Goal: Check status: Check status

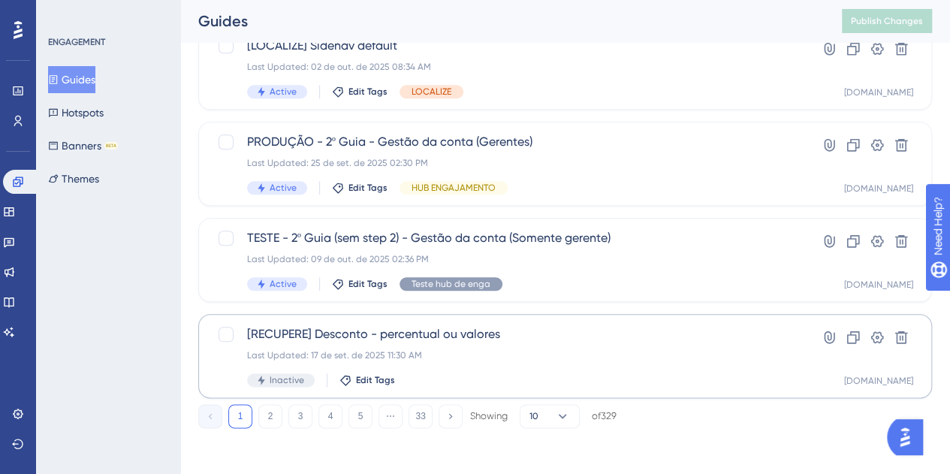
scroll to position [691, 0]
click at [15, 240] on icon at bounding box center [9, 242] width 12 height 12
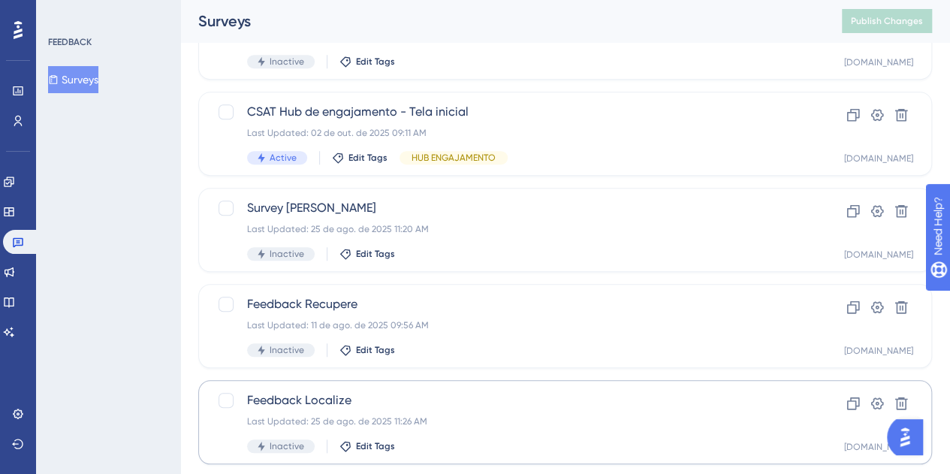
scroll to position [691, 0]
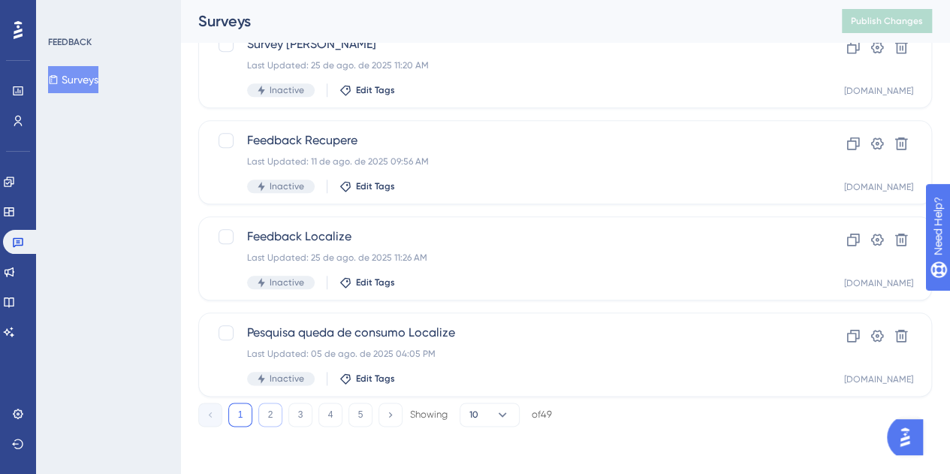
click at [282, 413] on div "1 2 3 4 5 Showing 10 of 49" at bounding box center [375, 415] width 354 height 24
click at [277, 413] on button "2" at bounding box center [270, 415] width 24 height 24
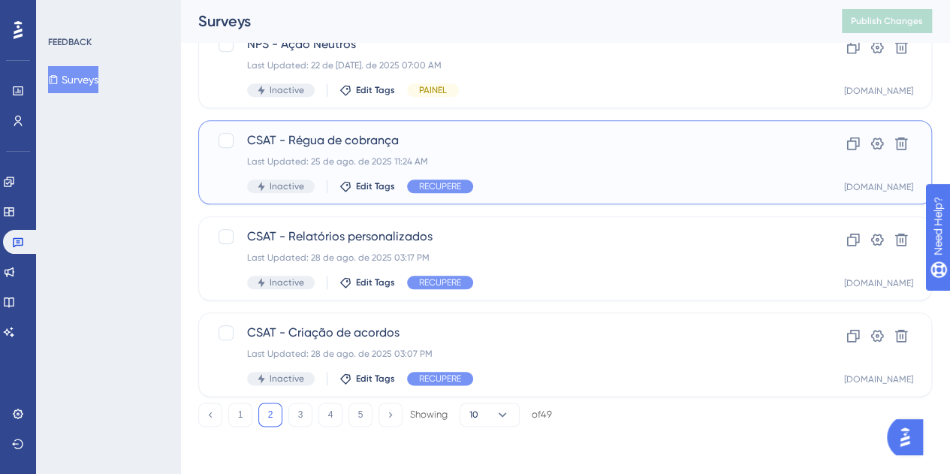
click at [612, 152] on div "CSAT - Régua de cobrança Last Updated: 25 de ago. de 2025 11:24 AM Inactive Edi…" at bounding box center [505, 162] width 516 height 62
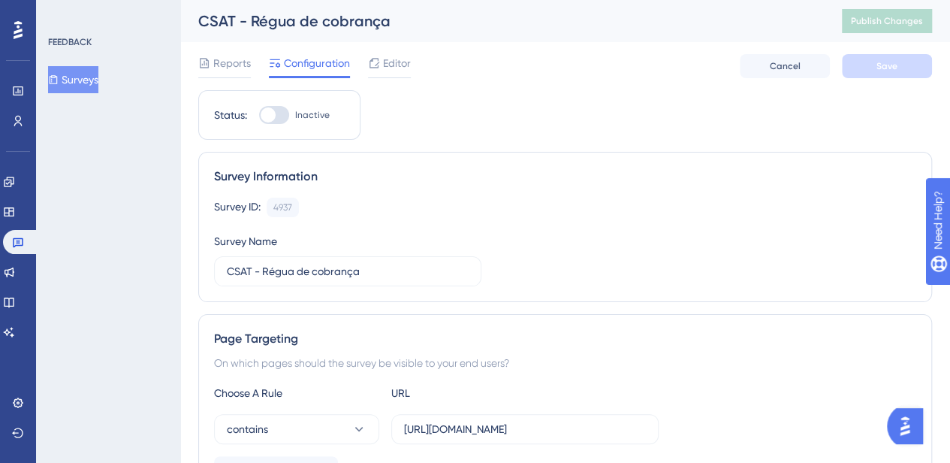
click at [203, 53] on div "Reports Configuration Editor Cancel Save" at bounding box center [565, 66] width 734 height 48
click at [213, 61] on span "Reports" at bounding box center [232, 63] width 38 height 18
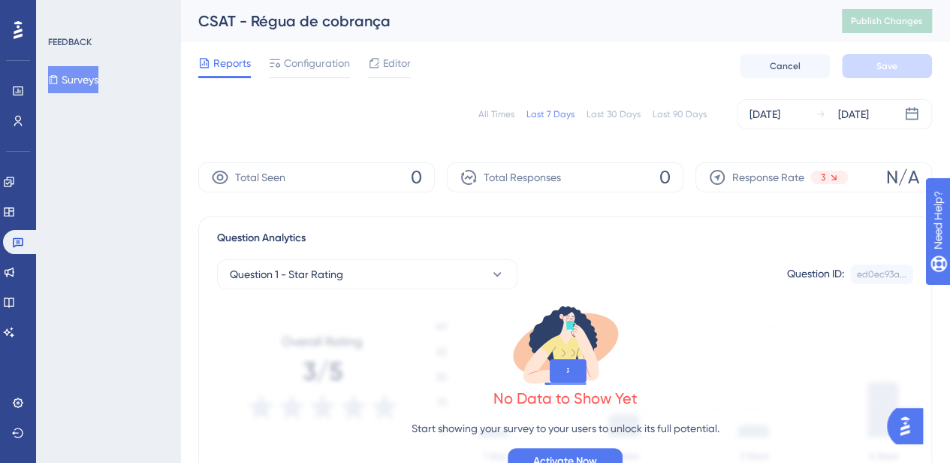
click at [502, 113] on div "All Times" at bounding box center [496, 114] width 36 height 12
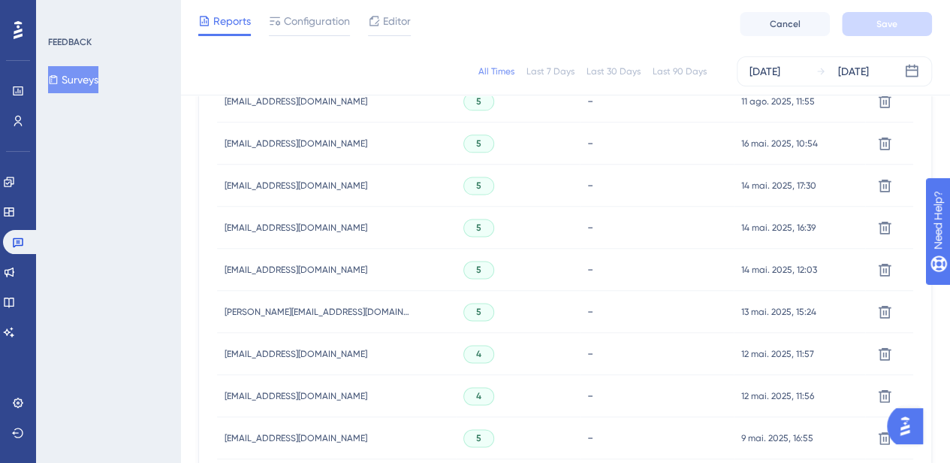
scroll to position [1127, 0]
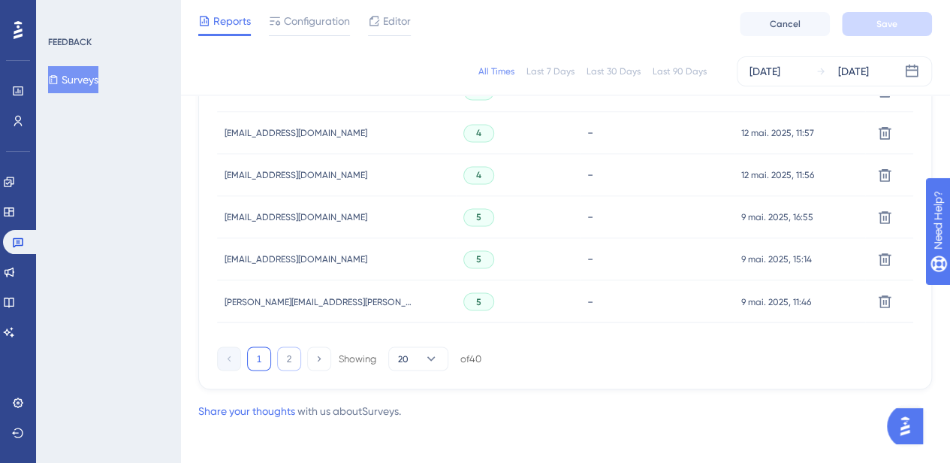
click at [288, 359] on button "2" at bounding box center [289, 358] width 24 height 24
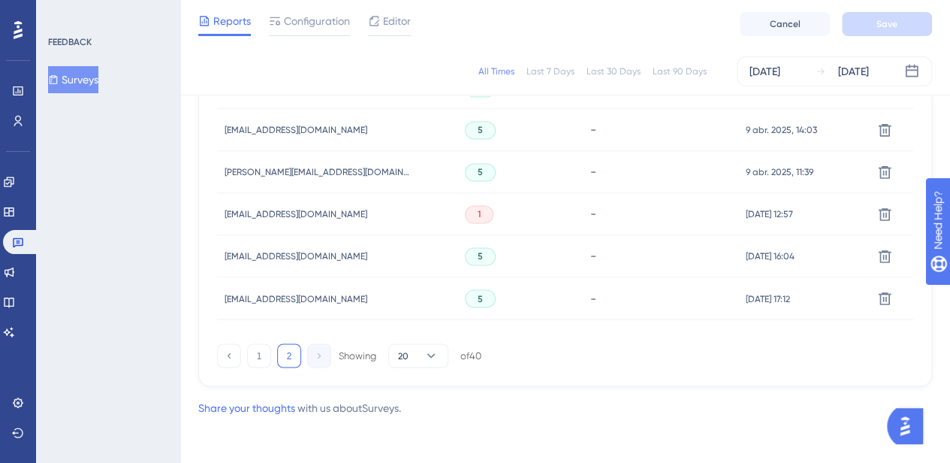
scroll to position [1130, 0]
click at [268, 357] on button "1" at bounding box center [259, 354] width 24 height 24
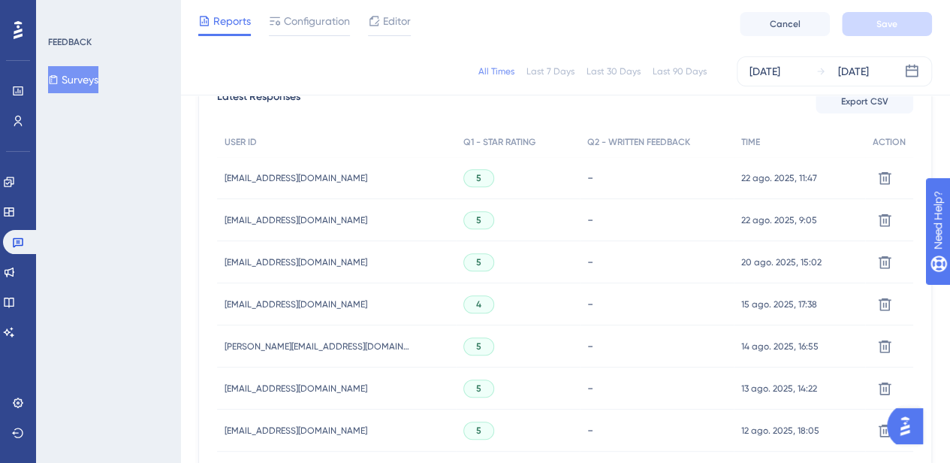
scroll to position [300, 0]
